Goal: Task Accomplishment & Management: Complete application form

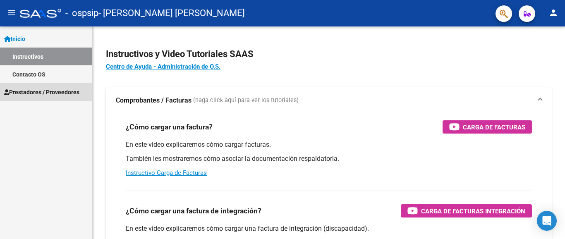
click at [46, 91] on span "Prestadores / Proveedores" at bounding box center [41, 92] width 75 height 9
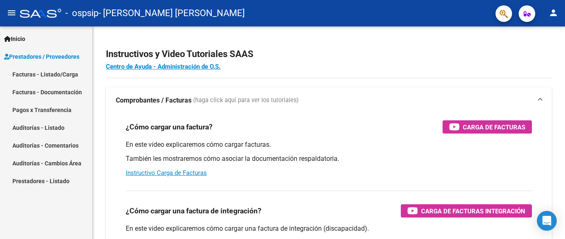
click at [57, 74] on link "Facturas - Listado/Carga" at bounding box center [46, 74] width 92 height 18
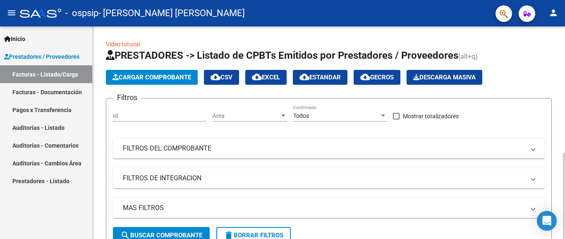
click at [172, 81] on button "Cargar Comprobante" at bounding box center [152, 77] width 92 height 15
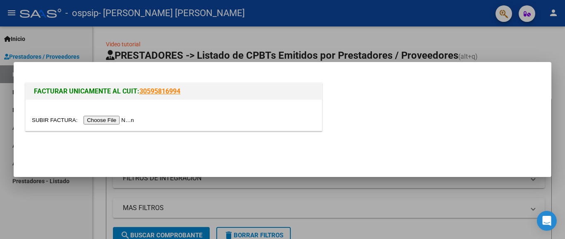
click at [100, 120] on input "file" at bounding box center [84, 120] width 105 height 9
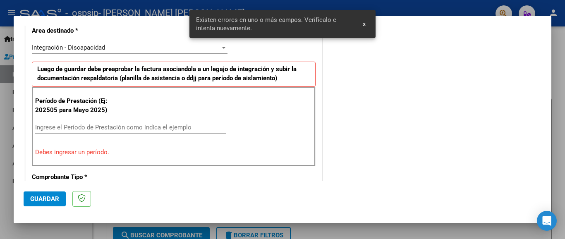
scroll to position [210, 0]
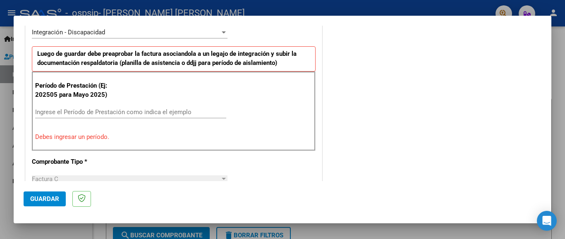
click at [154, 105] on div "Período de Prestación (Ej: 202505 para Mayo 2025) Ingrese el Período de Prestac…" at bounding box center [174, 111] width 284 height 79
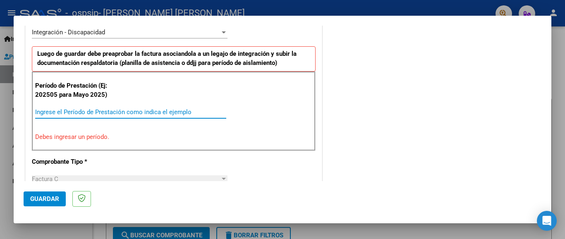
click at [146, 112] on input "Ingrese el Período de Prestación como indica el ejemplo" at bounding box center [130, 111] width 191 height 7
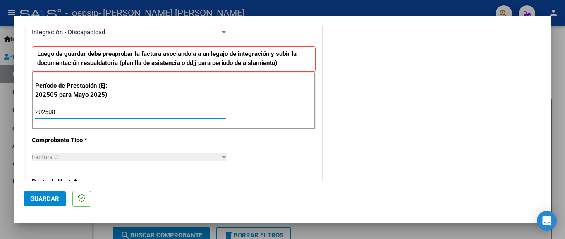
type input "202508"
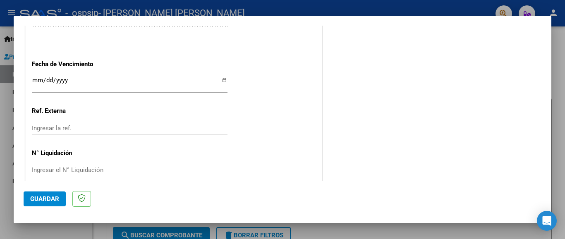
scroll to position [562, 0]
click at [221, 76] on input "Ingresar la fecha" at bounding box center [130, 82] width 196 height 13
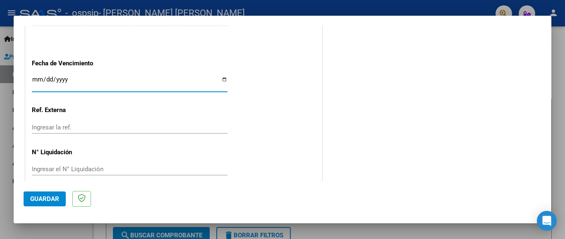
type input "[DATE]"
click at [56, 195] on span "Guardar" at bounding box center [44, 198] width 29 height 7
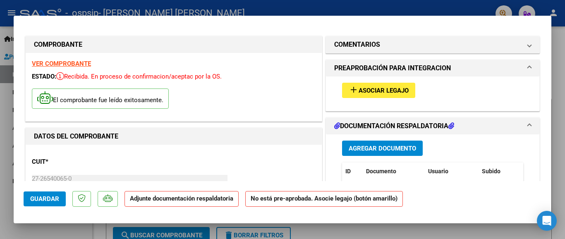
scroll to position [0, 0]
click at [391, 146] on span "Agregar Documento" at bounding box center [382, 148] width 67 height 7
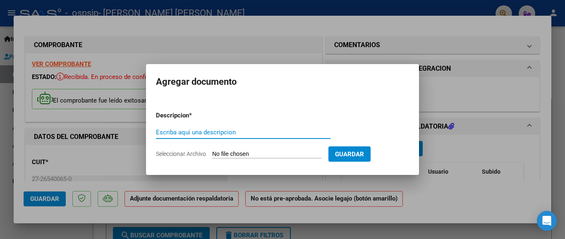
click at [163, 129] on input "Escriba aquí una descripcion" at bounding box center [243, 132] width 175 height 7
type input "asistencia"
click at [228, 154] on input "Seleccionar Archivo" at bounding box center [267, 155] width 110 height 8
type input "C:\fakepath\asistencia [PERSON_NAME].pdf"
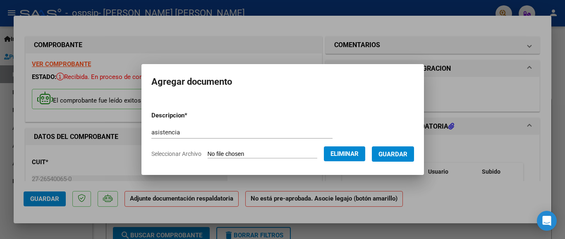
click at [388, 151] on span "Guardar" at bounding box center [393, 154] width 29 height 7
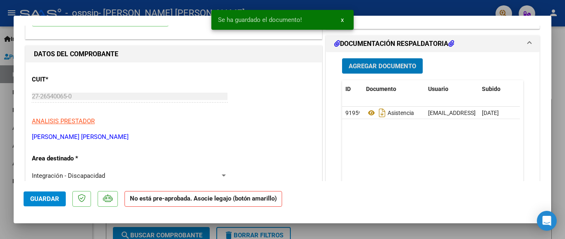
scroll to position [41, 0]
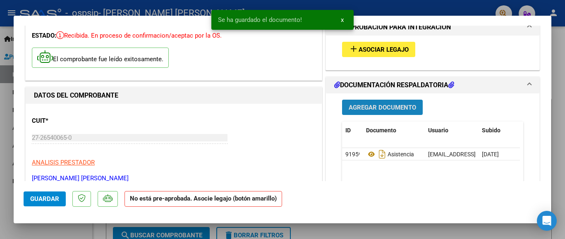
click at [374, 114] on button "Agregar Documento" at bounding box center [382, 107] width 81 height 15
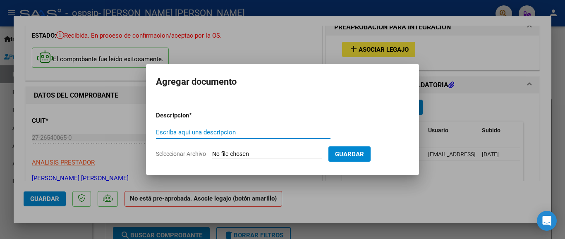
click at [184, 132] on input "Escriba aquí una descripcion" at bounding box center [243, 132] width 175 height 7
type input "autorizacion"
click at [257, 152] on input "Seleccionar Archivo" at bounding box center [267, 155] width 110 height 8
type input "C:\fakepath\[PERSON_NAME] AUTORIZACION PSICOLOGIA 2025 SEGUN RESOLUCION 360 22 …"
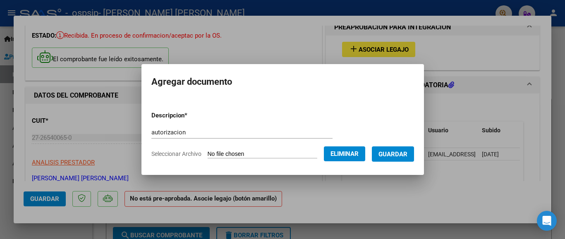
click at [380, 154] on span "Guardar" at bounding box center [393, 154] width 29 height 7
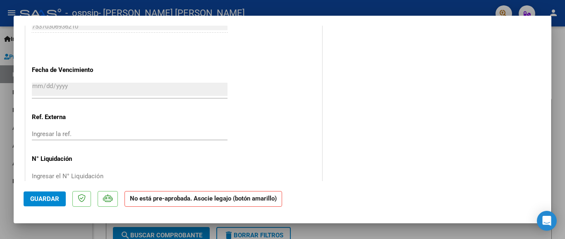
scroll to position [553, 0]
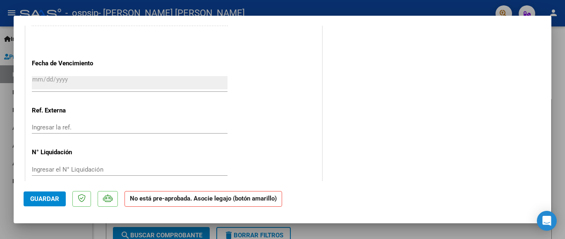
click at [58, 199] on span "Guardar" at bounding box center [44, 198] width 29 height 7
click at [387, 7] on div at bounding box center [282, 119] width 565 height 239
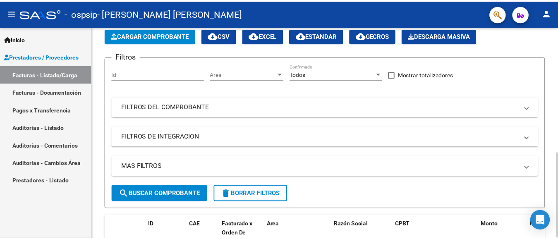
scroll to position [0, 0]
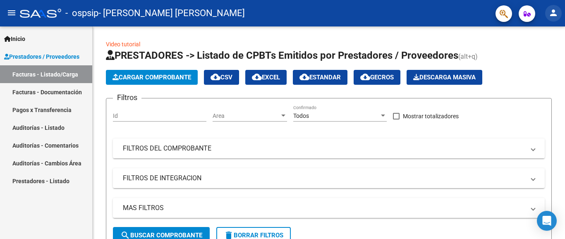
click at [554, 13] on mat-icon "person" at bounding box center [554, 13] width 10 height 10
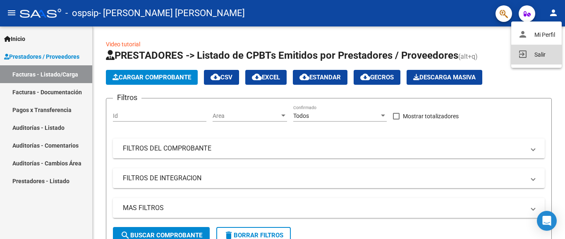
click at [539, 53] on button "exit_to_app Salir" at bounding box center [536, 55] width 50 height 20
